Goal: Transaction & Acquisition: Subscribe to service/newsletter

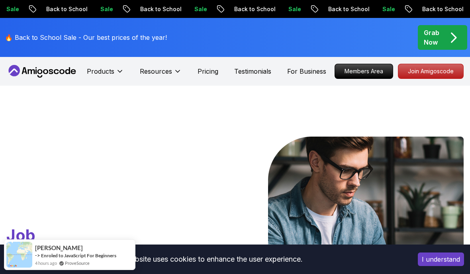
click at [440, 37] on p "Grab Now" at bounding box center [432, 37] width 16 height 19
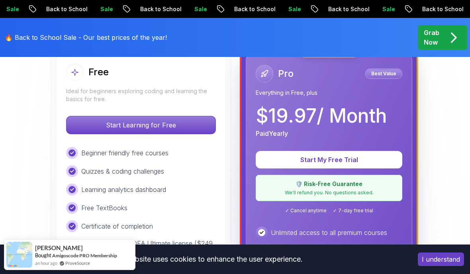
scroll to position [248, 0]
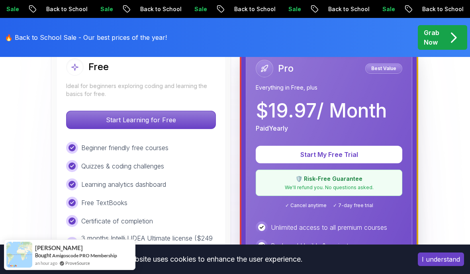
click at [326, 103] on p "$ 19.97 / Month" at bounding box center [321, 110] width 131 height 19
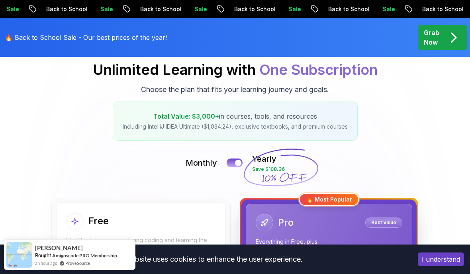
scroll to position [0, 0]
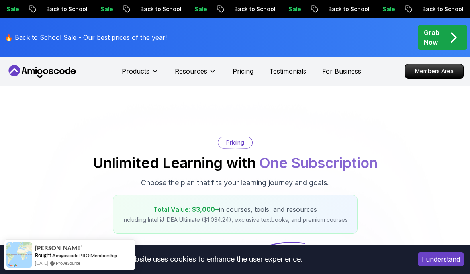
click at [440, 41] on p "Grab Now" at bounding box center [432, 37] width 16 height 19
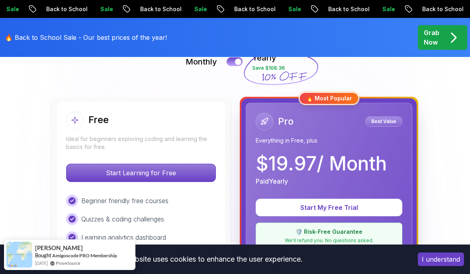
scroll to position [222, 0]
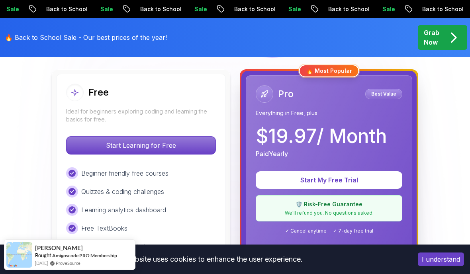
click at [99, 139] on p "Start Learning for Free" at bounding box center [141, 146] width 149 height 18
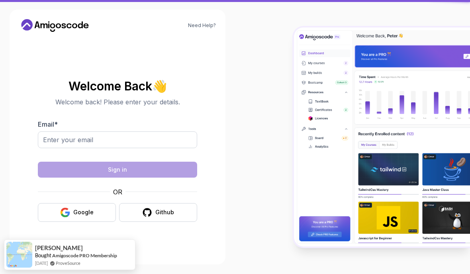
scroll to position [32, 0]
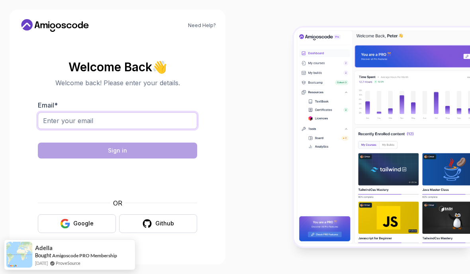
click at [75, 112] on input "Email *" at bounding box center [117, 120] width 159 height 17
click at [113, 38] on div "Welcome Back 👋 Welcome back! Please enter your details. Email * Sign in OR Goog…" at bounding box center [117, 146] width 197 height 217
click at [76, 112] on input "Email *" at bounding box center [117, 120] width 159 height 17
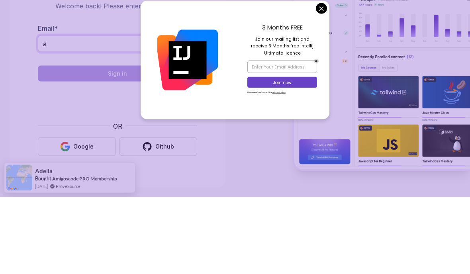
type input "[EMAIL_ADDRESS][DOMAIN_NAME]"
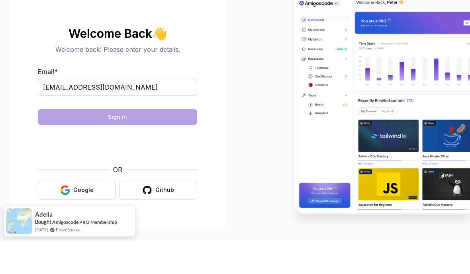
click at [323, 67] on img at bounding box center [382, 137] width 176 height 219
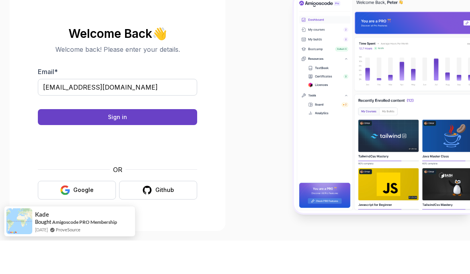
click at [142, 143] on button "Sign in" at bounding box center [117, 151] width 159 height 16
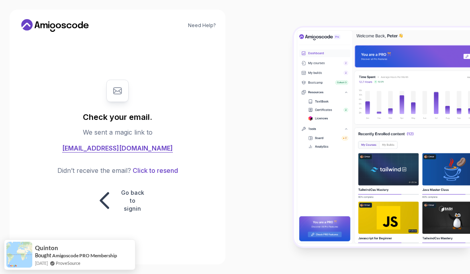
click at [158, 166] on button "Click to resend" at bounding box center [154, 171] width 47 height 10
